Goal: Register for event/course

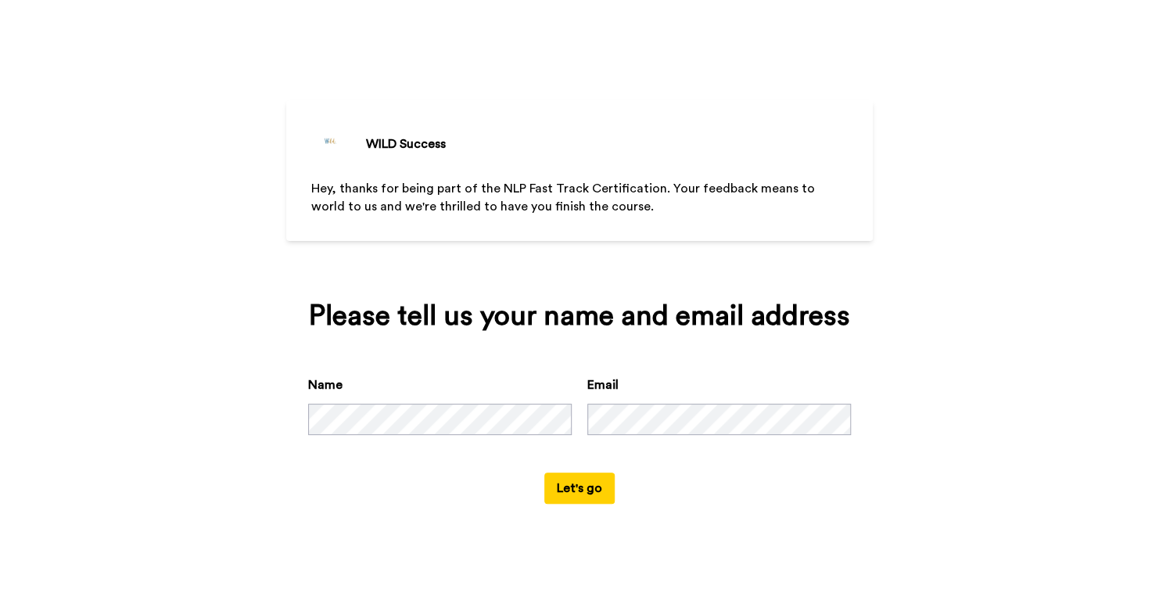
click at [582, 493] on button "Let's go" at bounding box center [579, 487] width 70 height 31
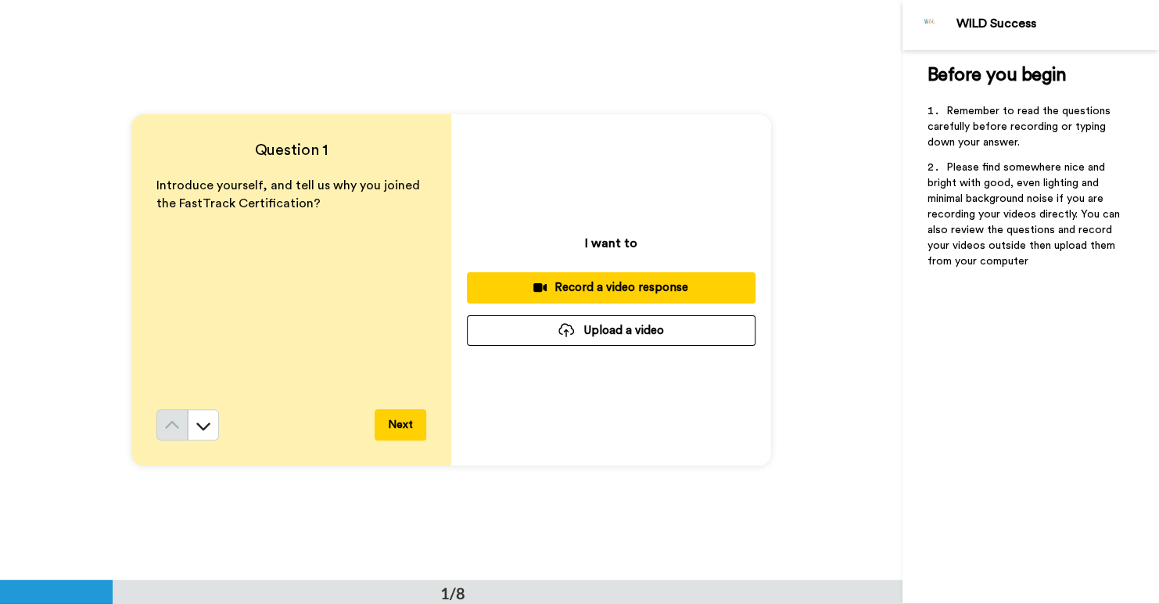
click at [612, 238] on p "I want to" at bounding box center [611, 243] width 52 height 19
click at [203, 435] on button at bounding box center [203, 424] width 31 height 31
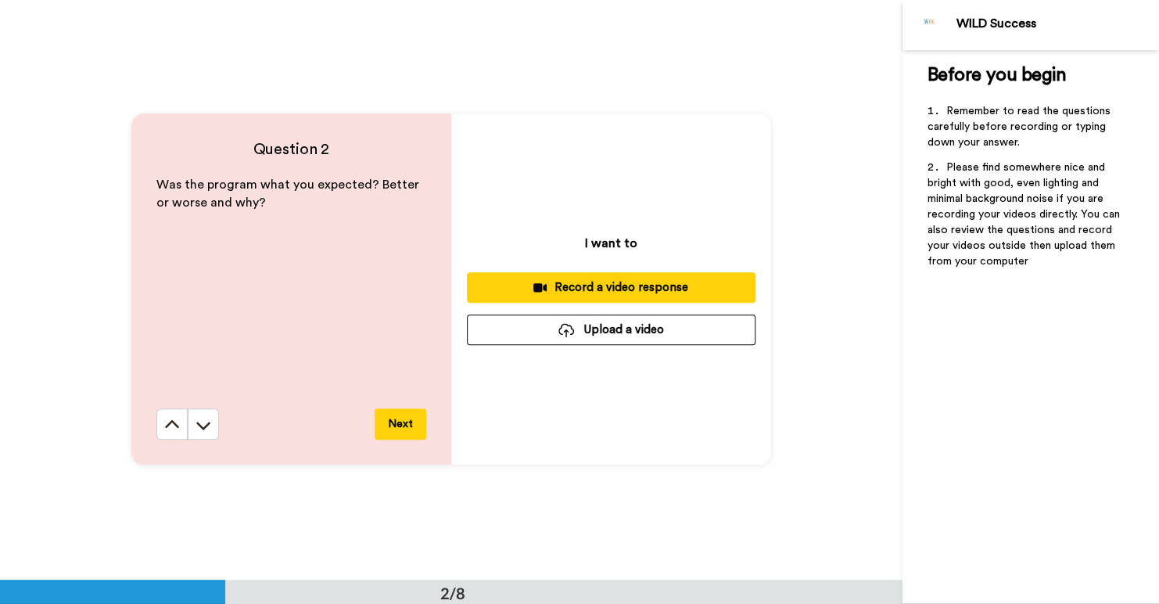
scroll to position [580, 0]
click at [164, 417] on icon at bounding box center [172, 425] width 16 height 16
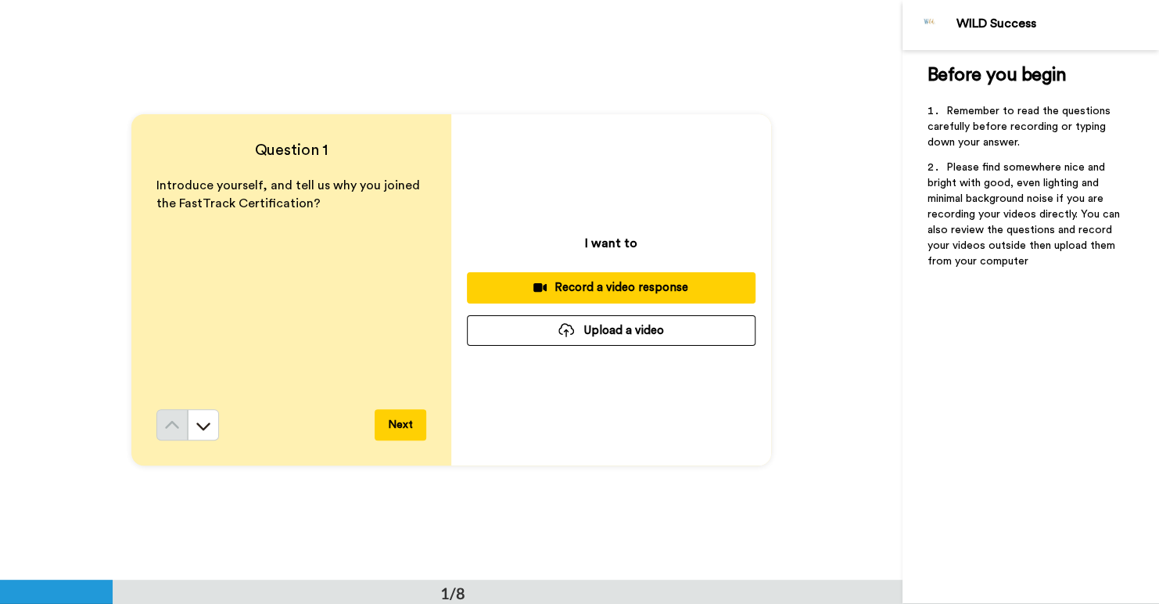
scroll to position [0, 0]
click at [201, 427] on icon at bounding box center [203, 426] width 14 height 8
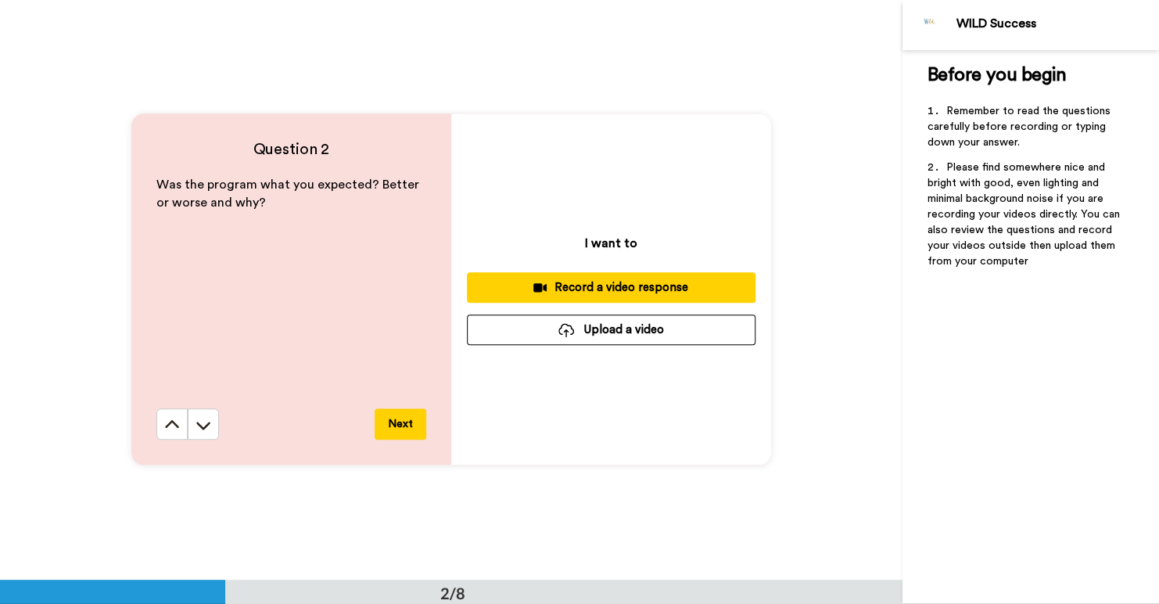
click at [201, 427] on icon at bounding box center [203, 425] width 16 height 16
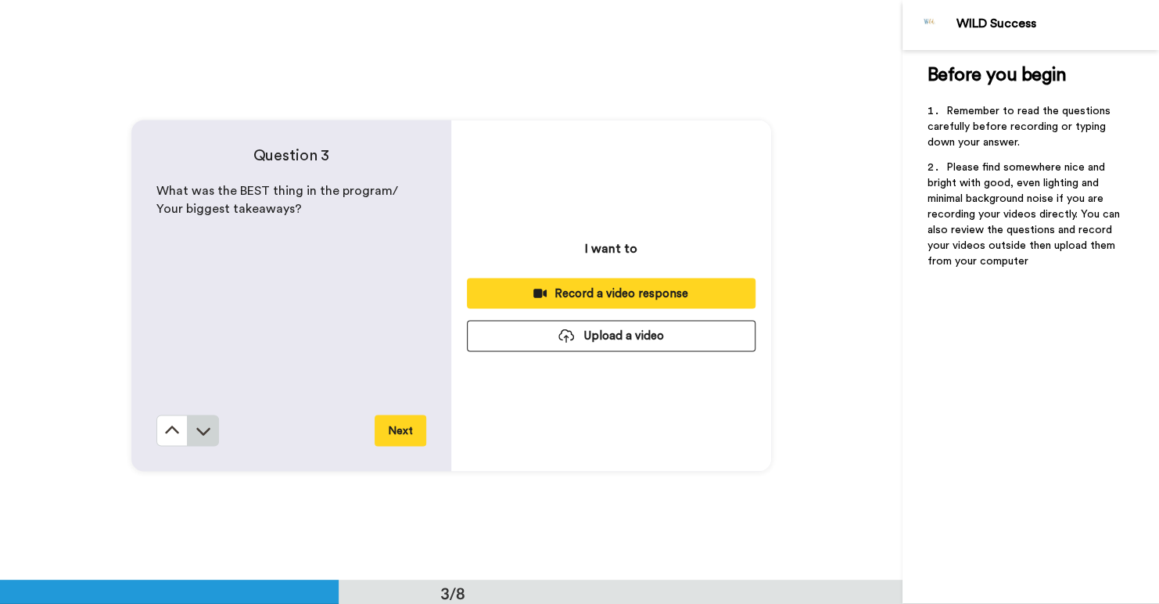
scroll to position [1159, 0]
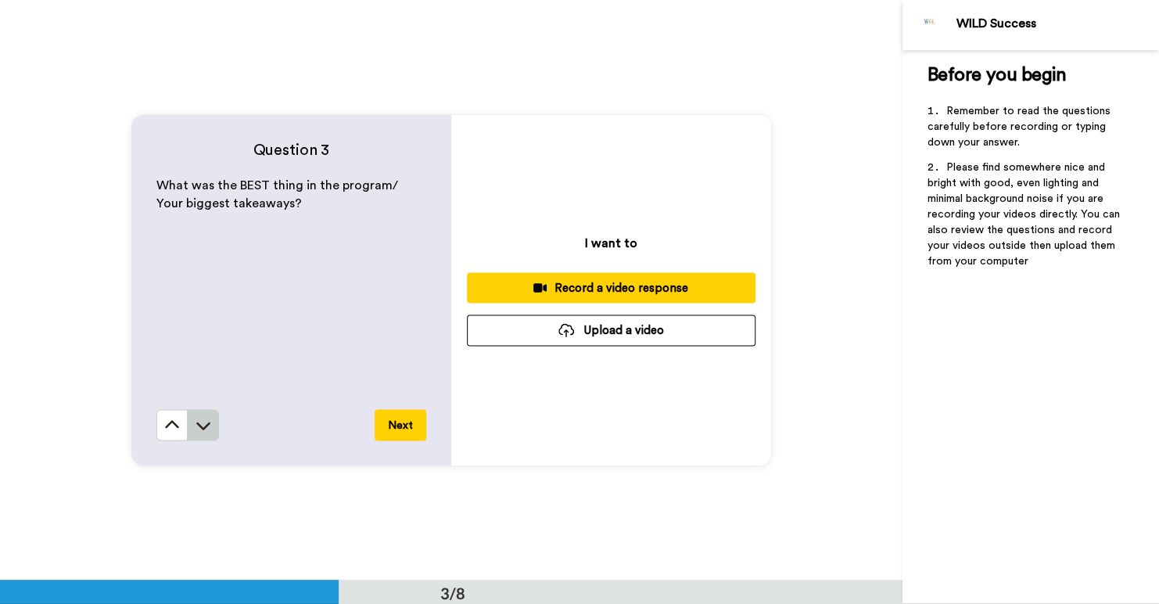
click at [200, 425] on icon at bounding box center [203, 425] width 16 height 16
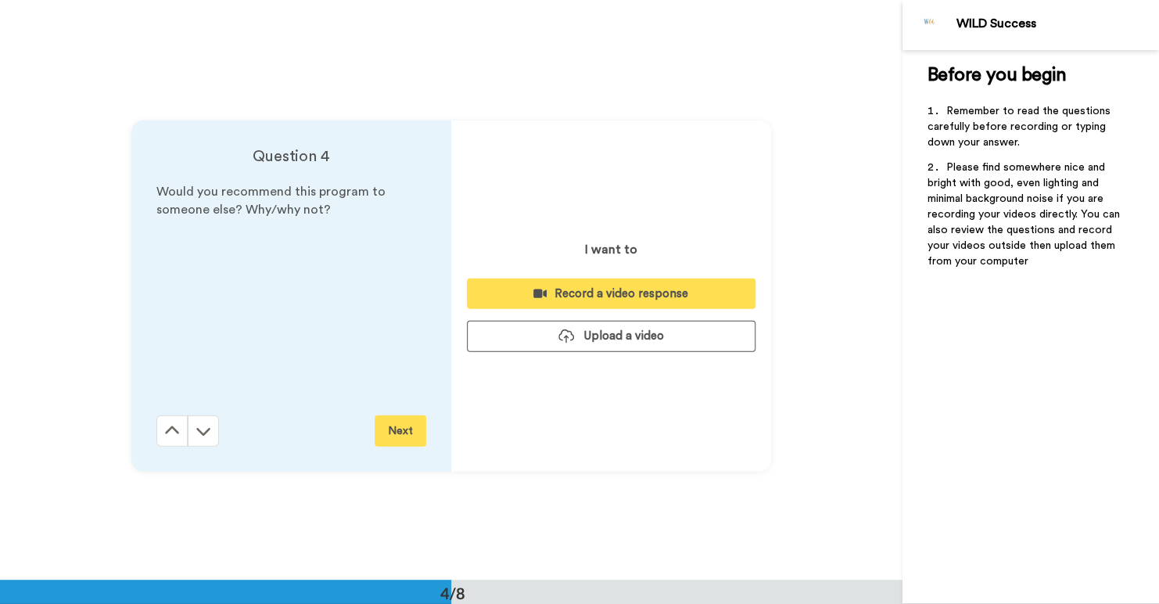
scroll to position [1739, 0]
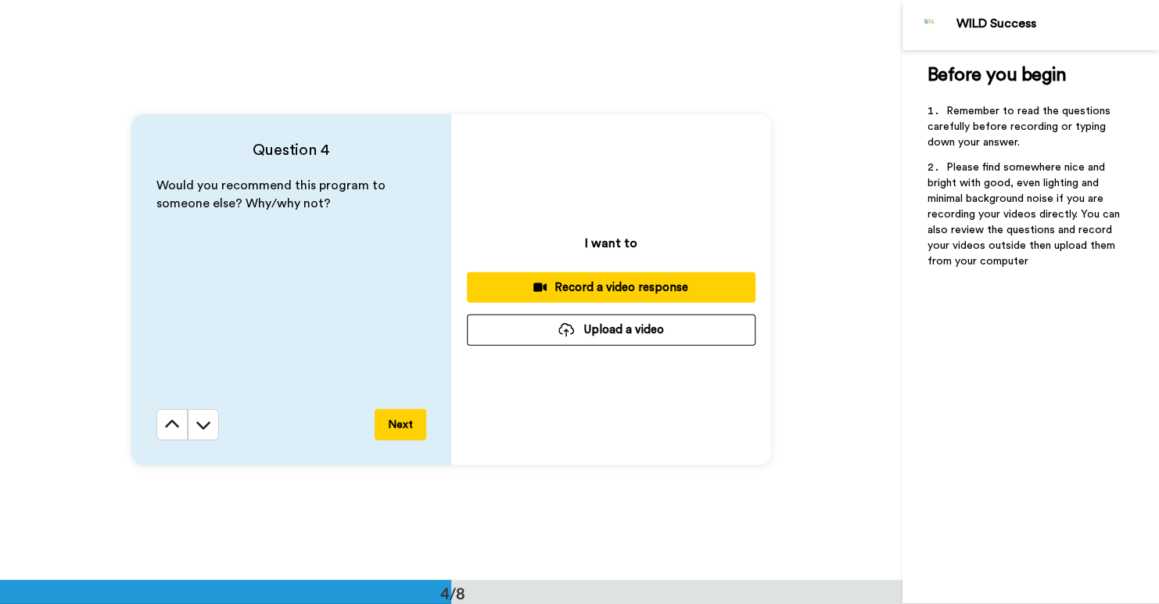
click at [203, 415] on button at bounding box center [203, 424] width 31 height 31
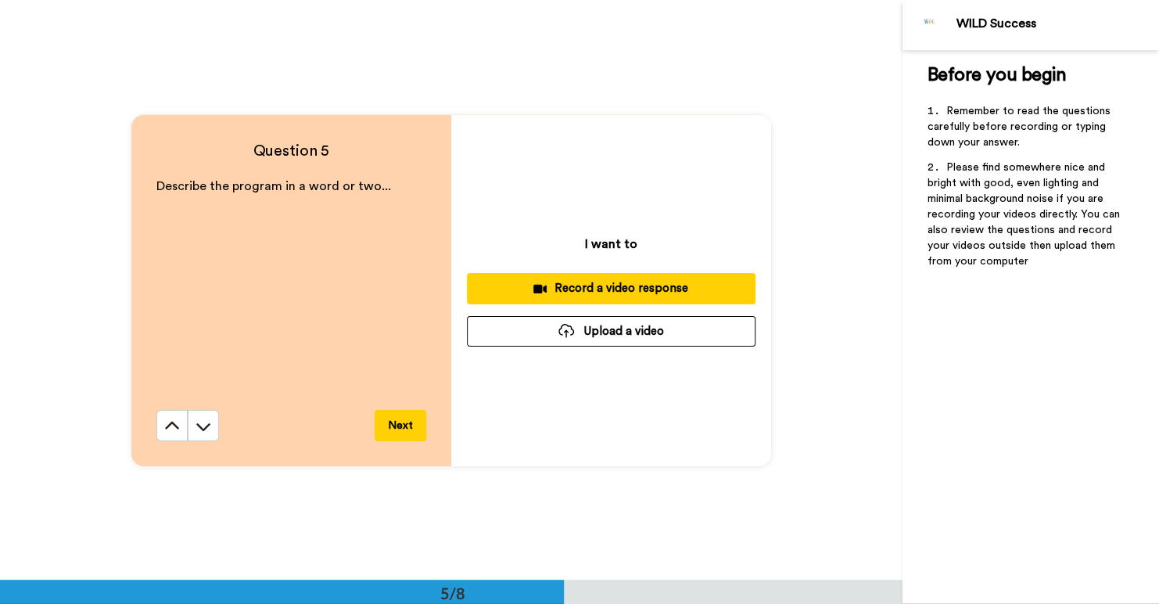
scroll to position [2319, 0]
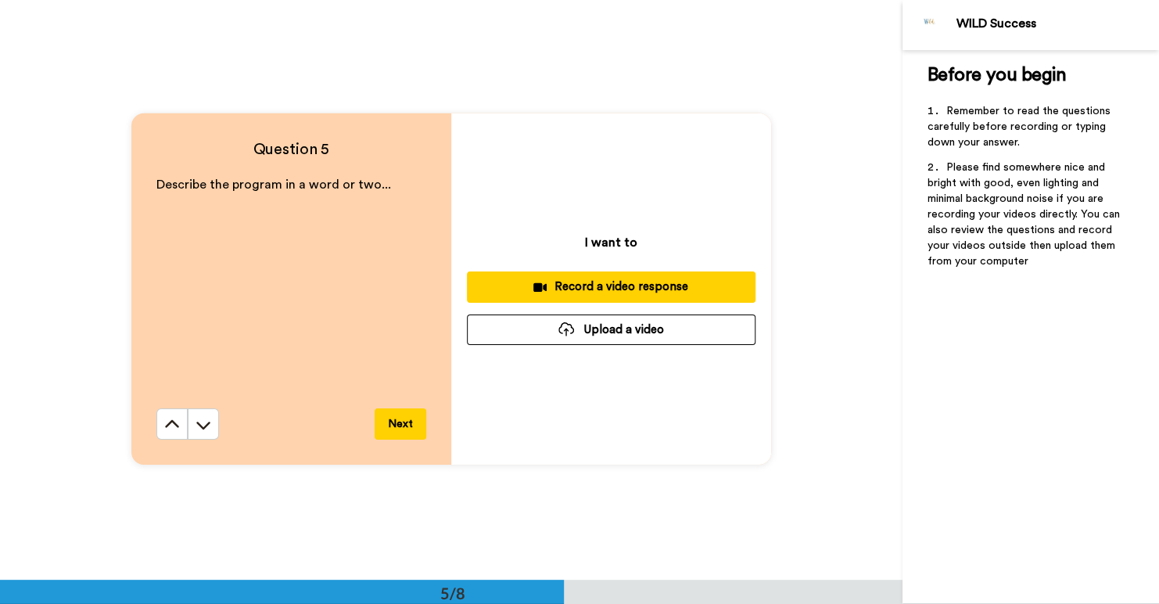
click at [203, 417] on icon at bounding box center [203, 425] width 16 height 16
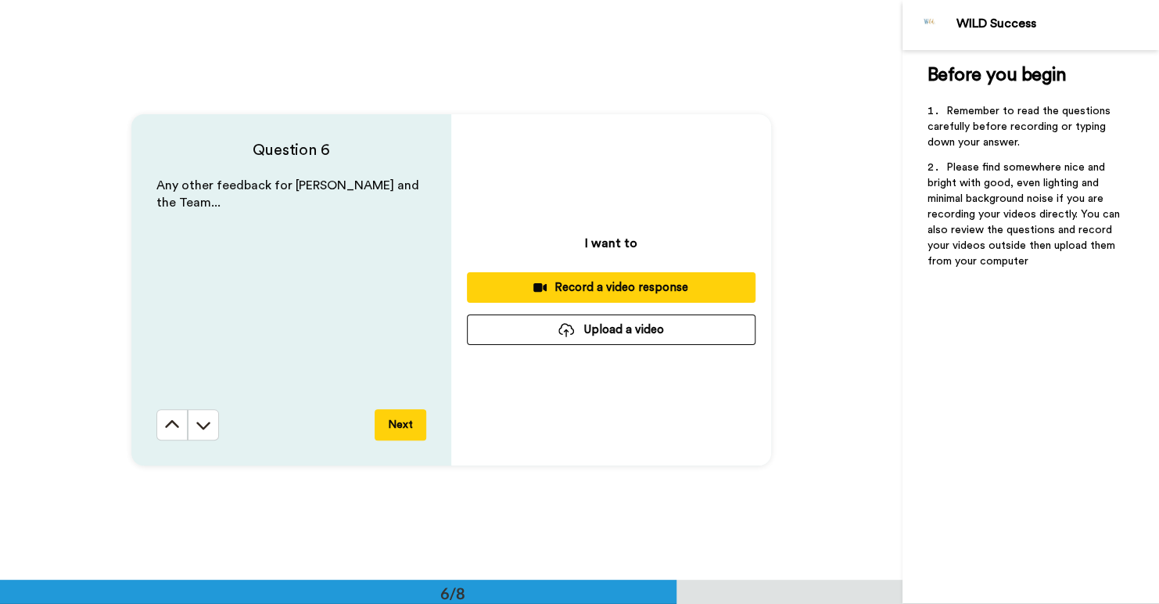
scroll to position [2898, 0]
click at [198, 419] on icon at bounding box center [203, 425] width 16 height 16
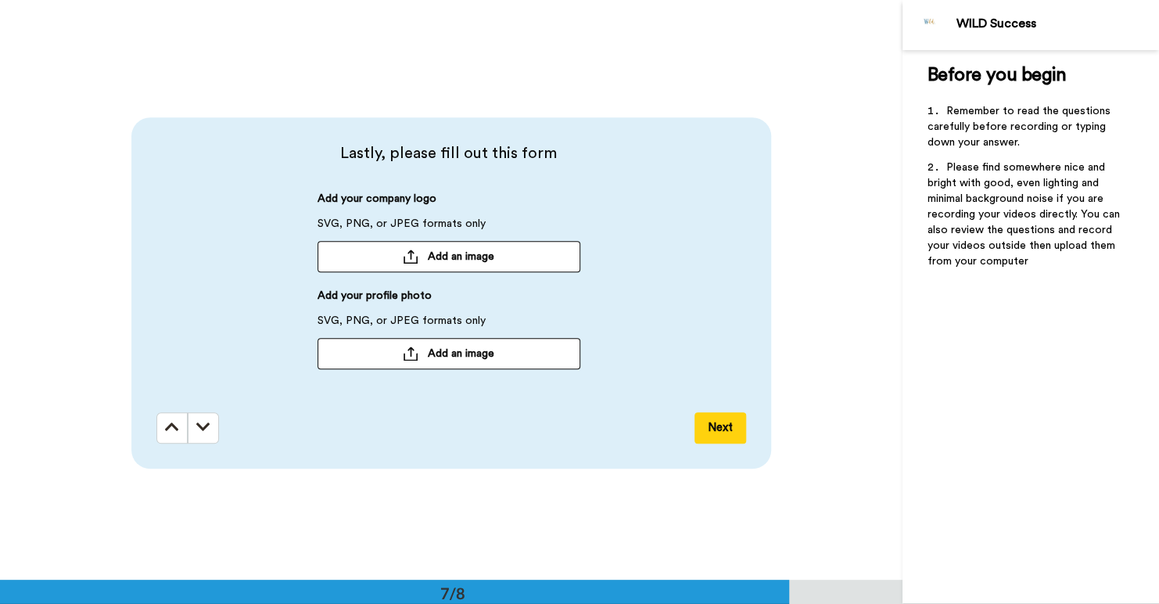
scroll to position [3477, 0]
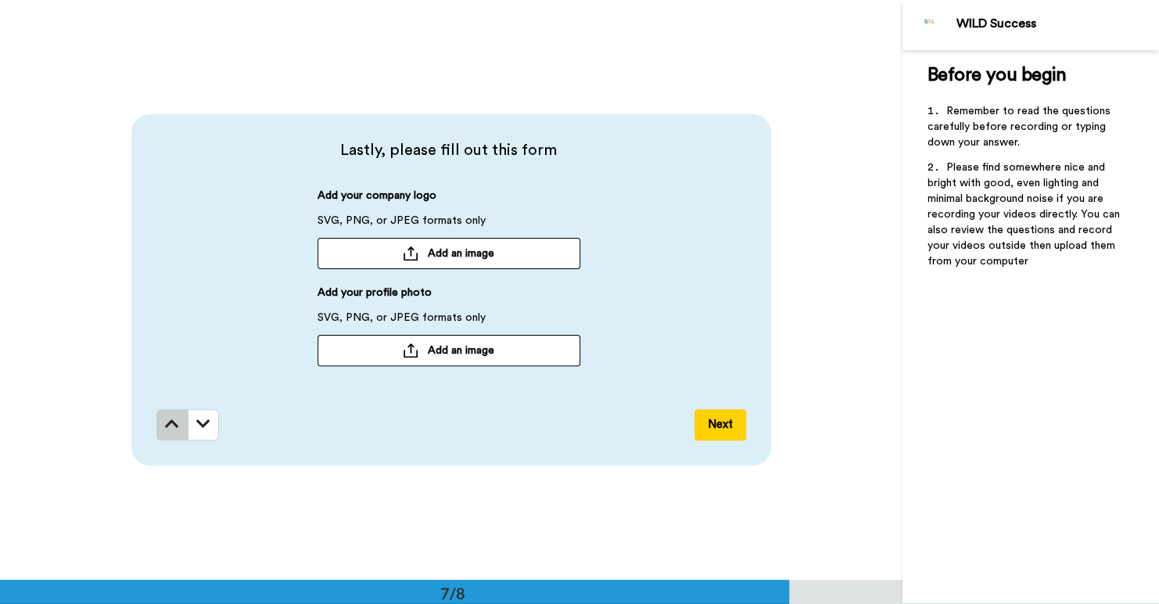
click at [156, 432] on button at bounding box center [171, 424] width 31 height 31
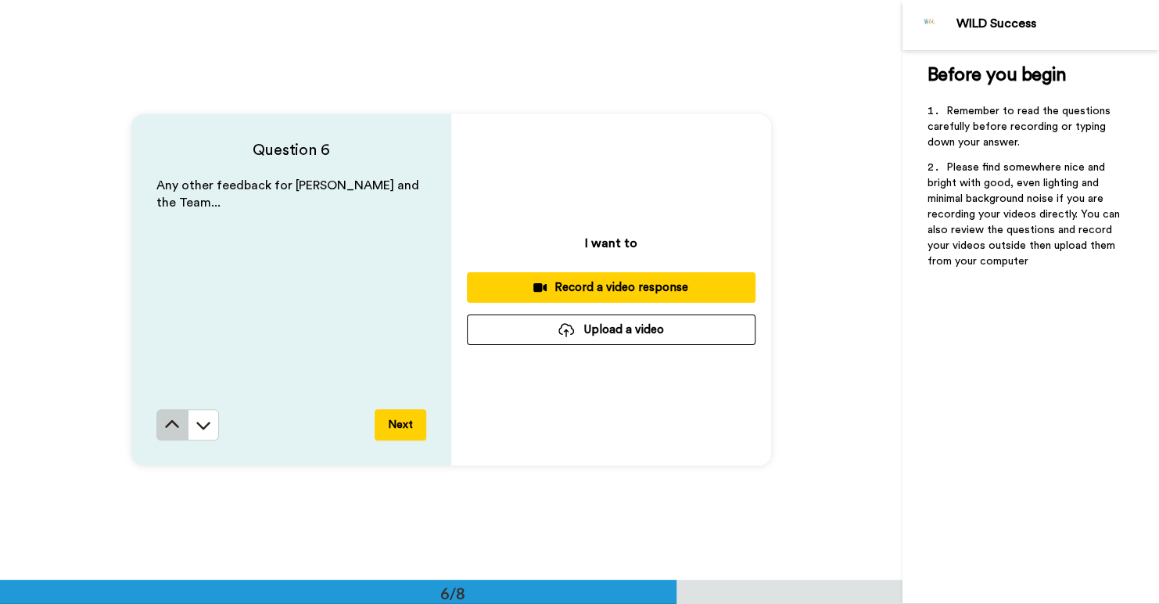
click at [176, 428] on button at bounding box center [171, 424] width 31 height 31
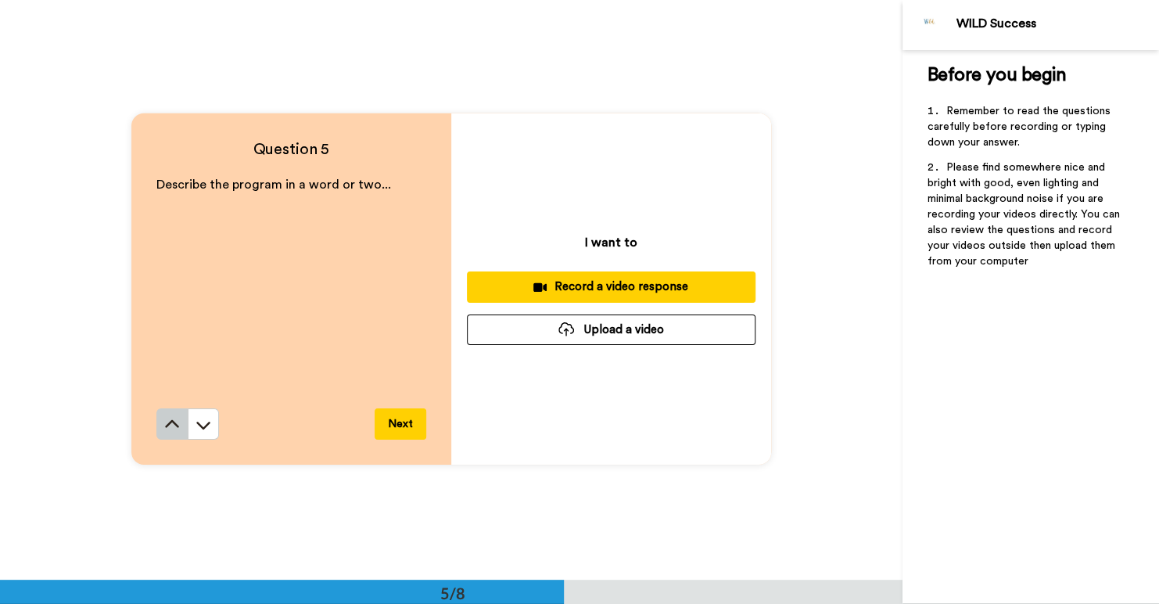
click at [173, 427] on icon at bounding box center [172, 425] width 16 height 16
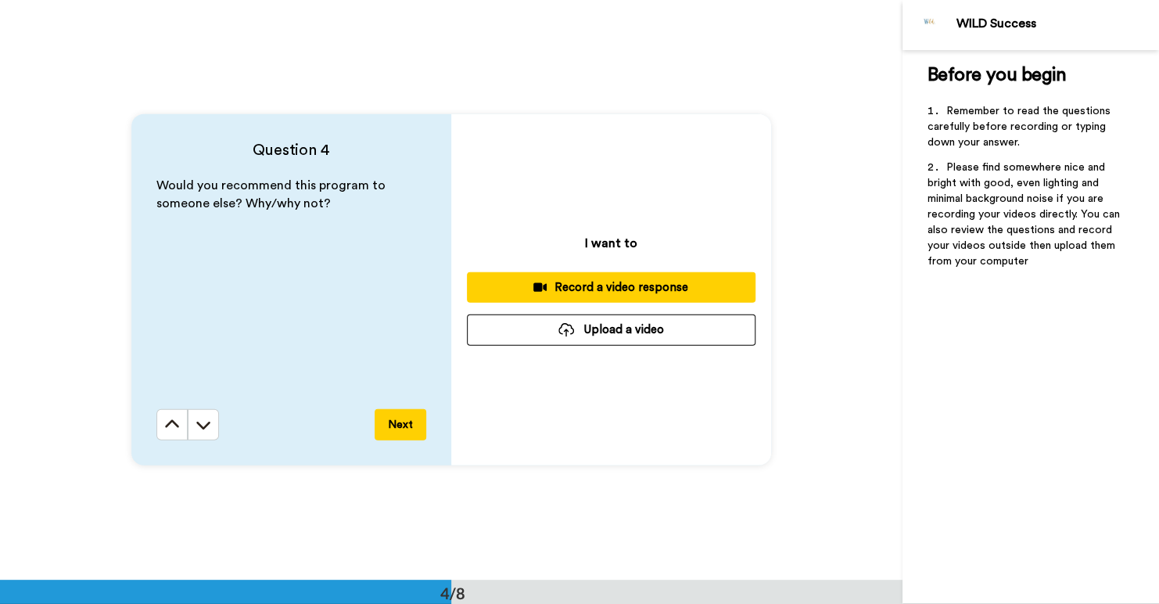
click at [173, 427] on icon at bounding box center [172, 424] width 14 height 8
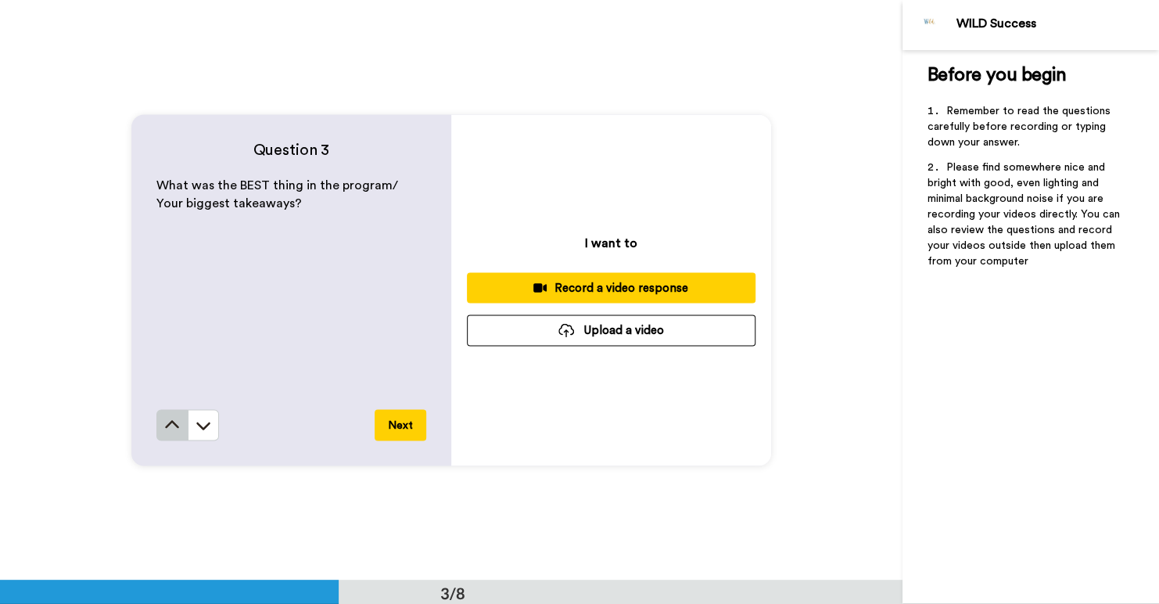
click at [172, 428] on icon at bounding box center [172, 425] width 16 height 16
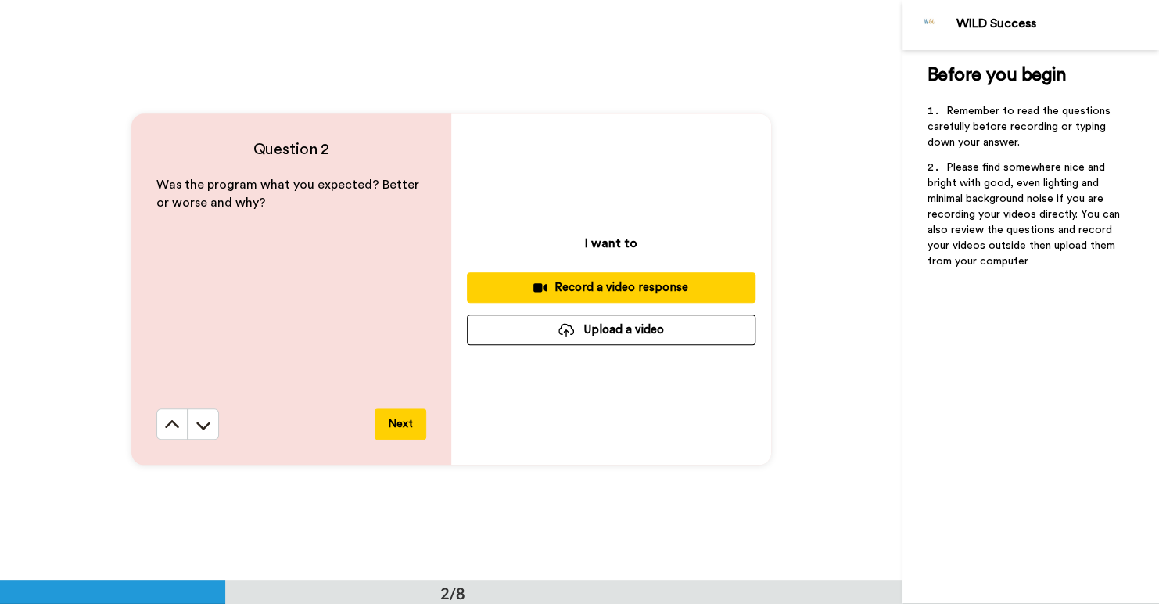
click at [172, 428] on icon at bounding box center [172, 425] width 16 height 16
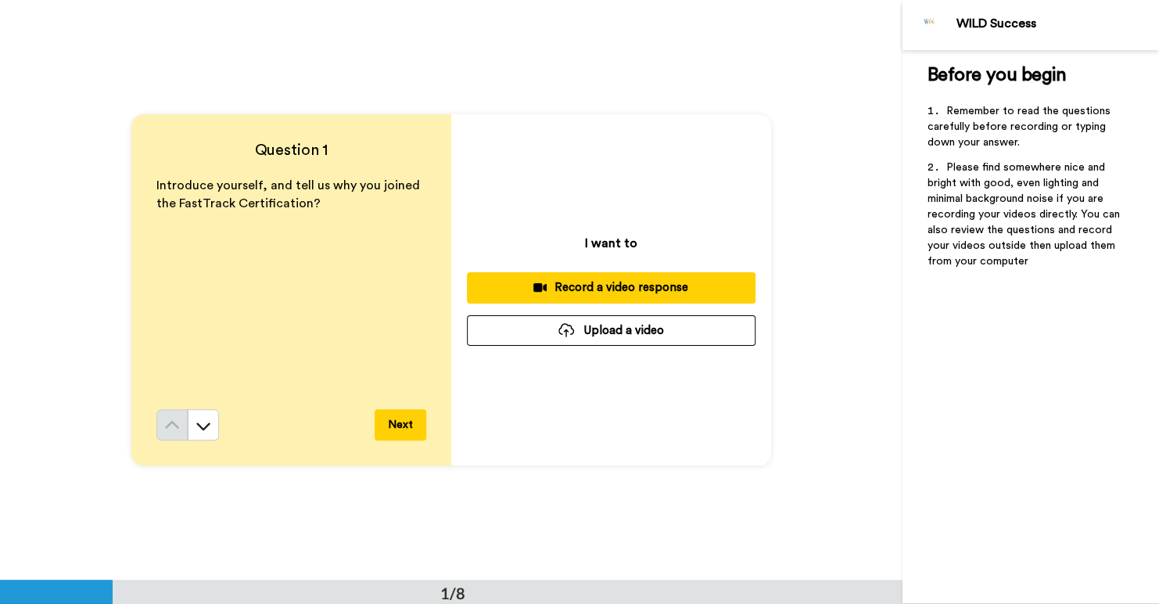
scroll to position [0, 0]
click at [203, 431] on icon at bounding box center [203, 425] width 16 height 16
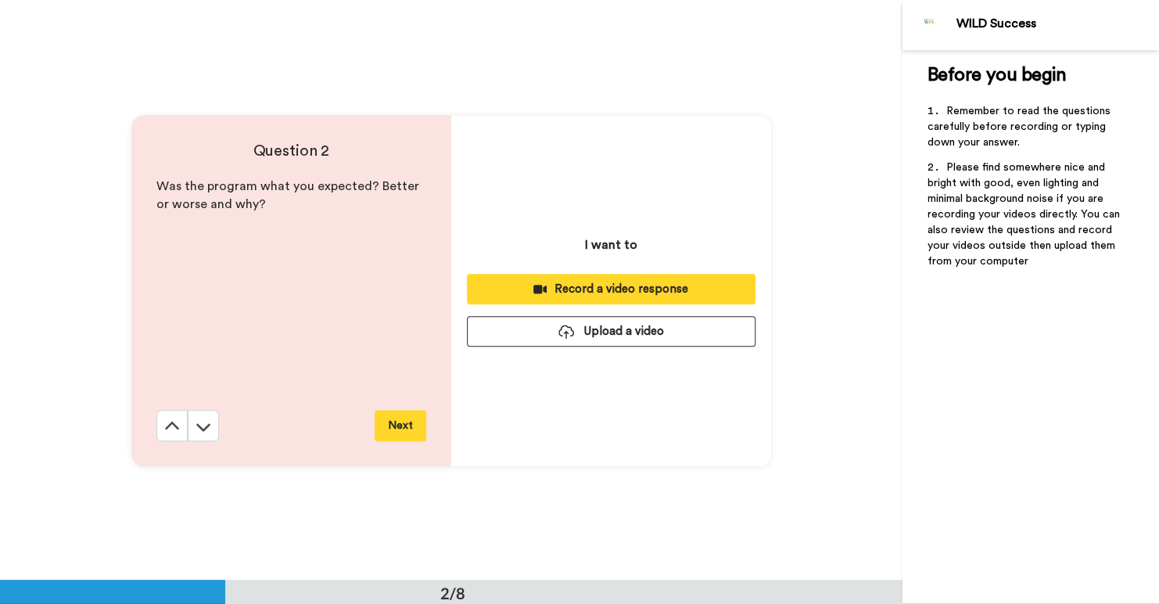
scroll to position [580, 0]
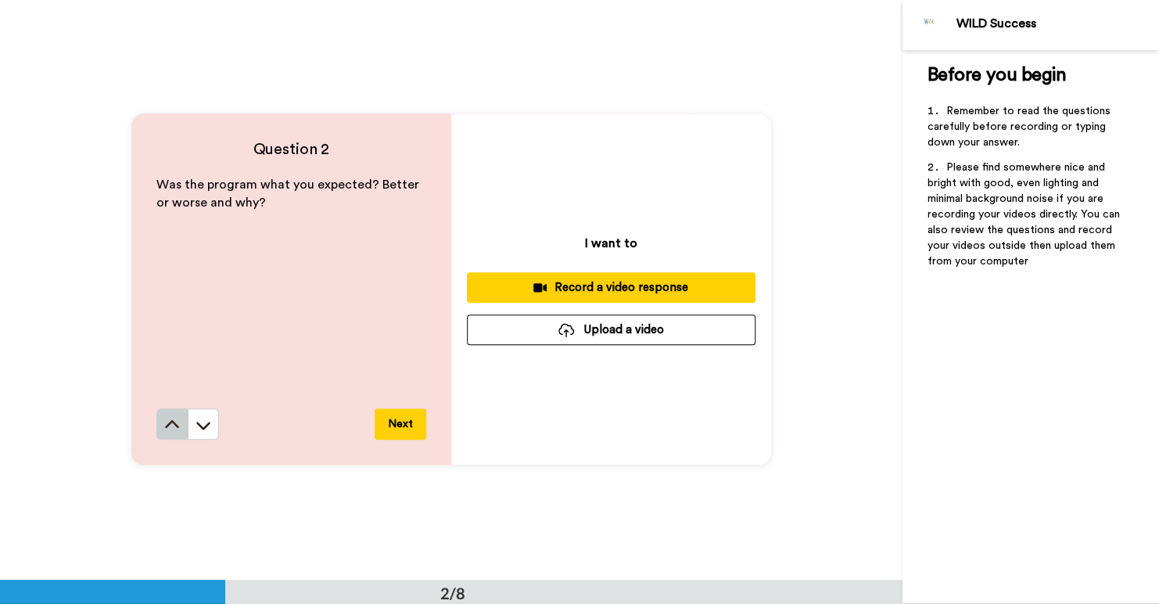
click at [165, 436] on button at bounding box center [171, 423] width 31 height 31
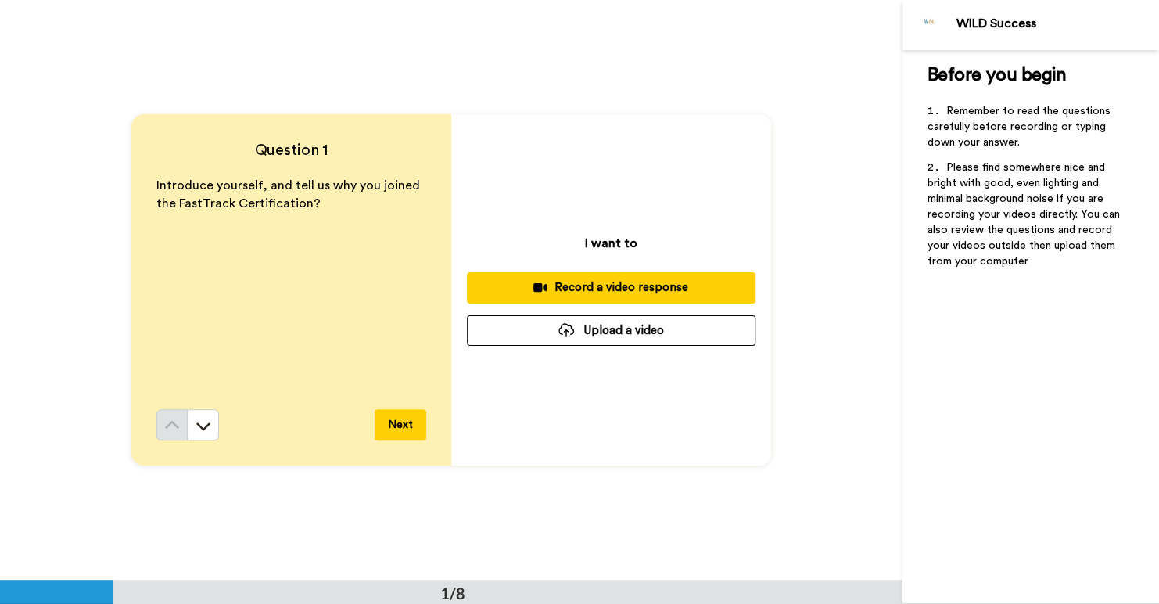
scroll to position [0, 0]
